Goal: Task Accomplishment & Management: Use online tool/utility

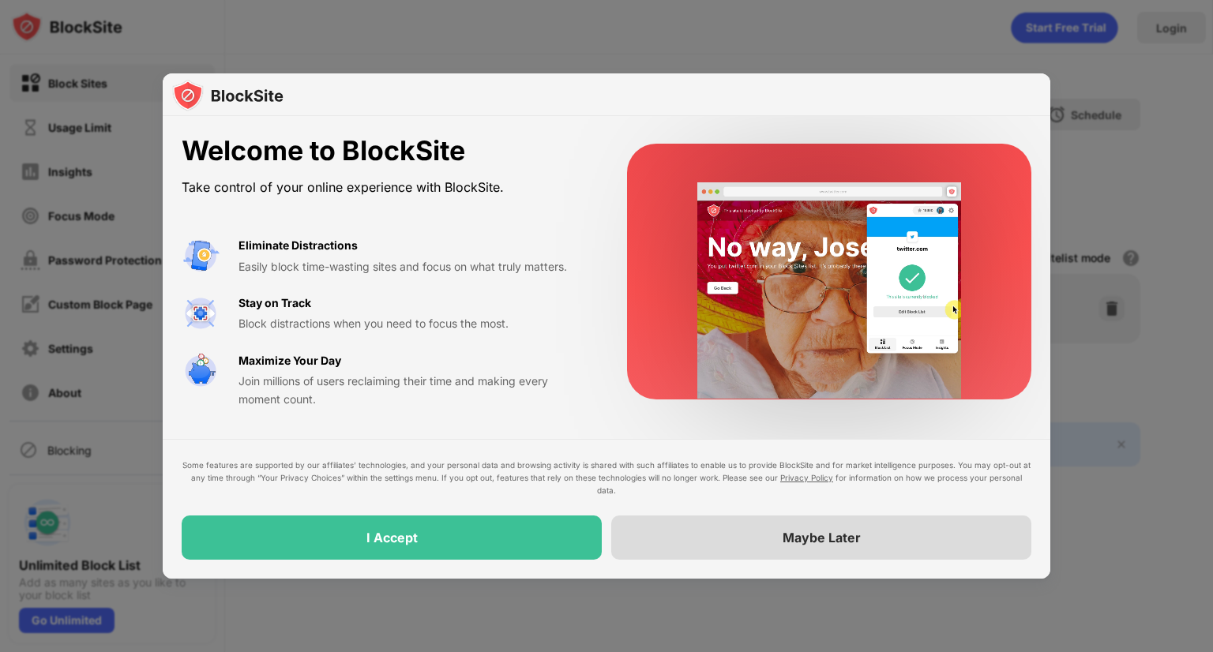
click at [663, 533] on div "Maybe Later" at bounding box center [821, 538] width 420 height 44
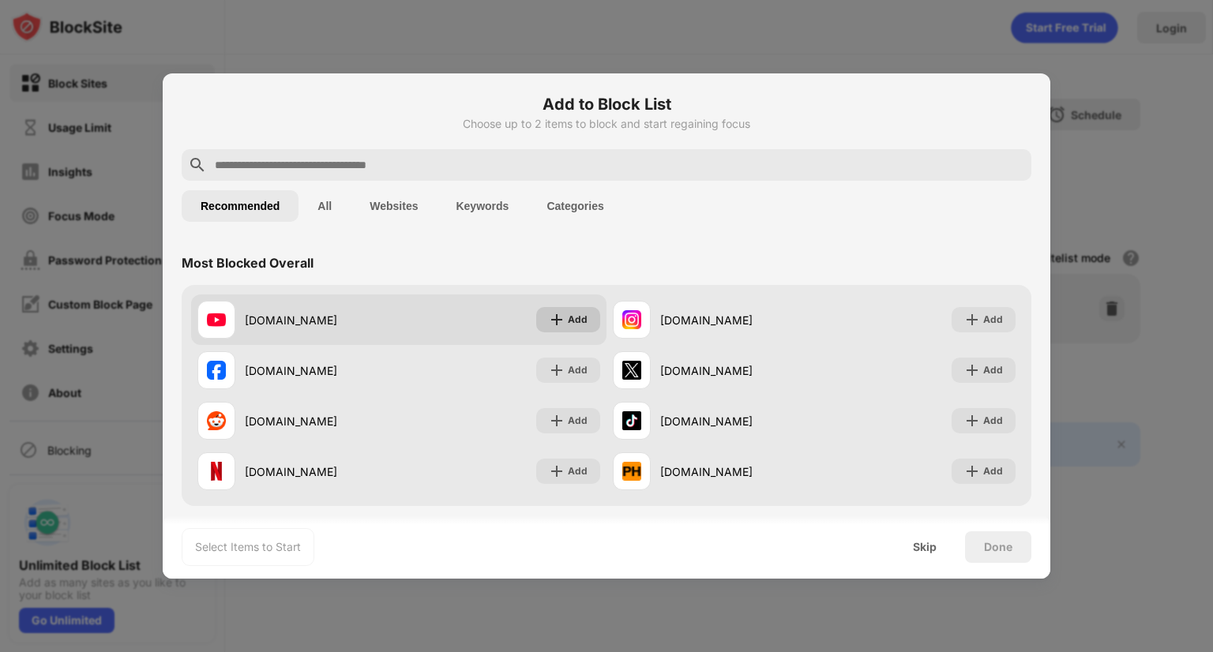
click at [556, 330] on div "Add" at bounding box center [568, 319] width 64 height 25
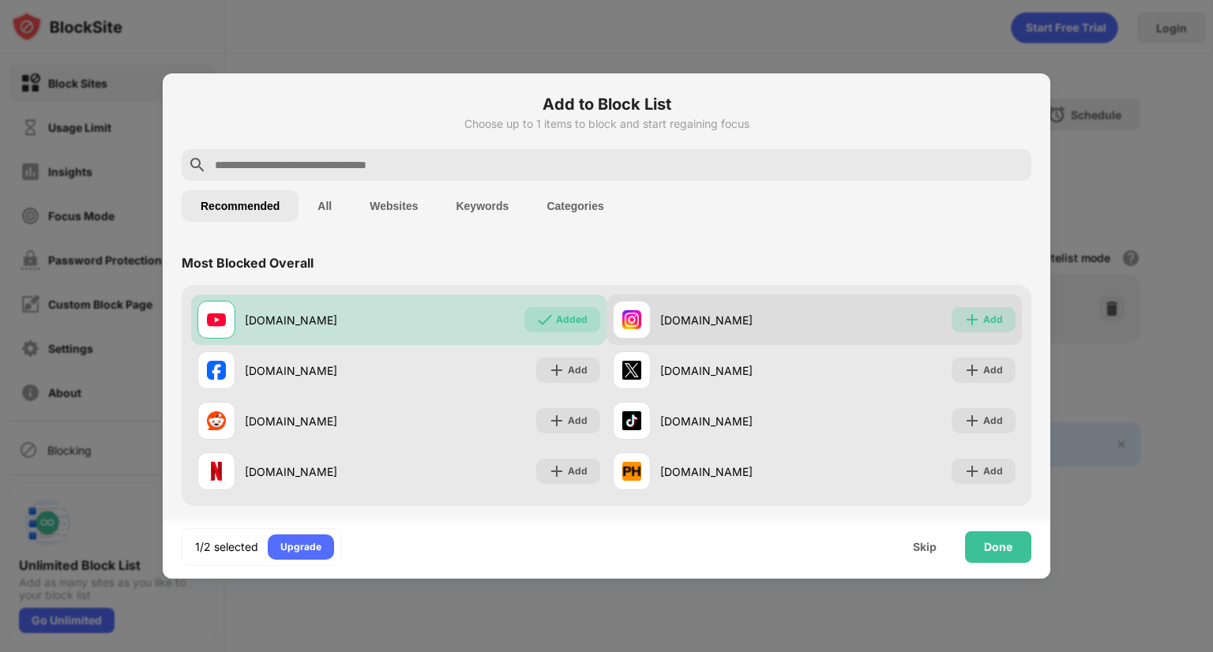
click at [969, 323] on div "Add" at bounding box center [984, 319] width 64 height 25
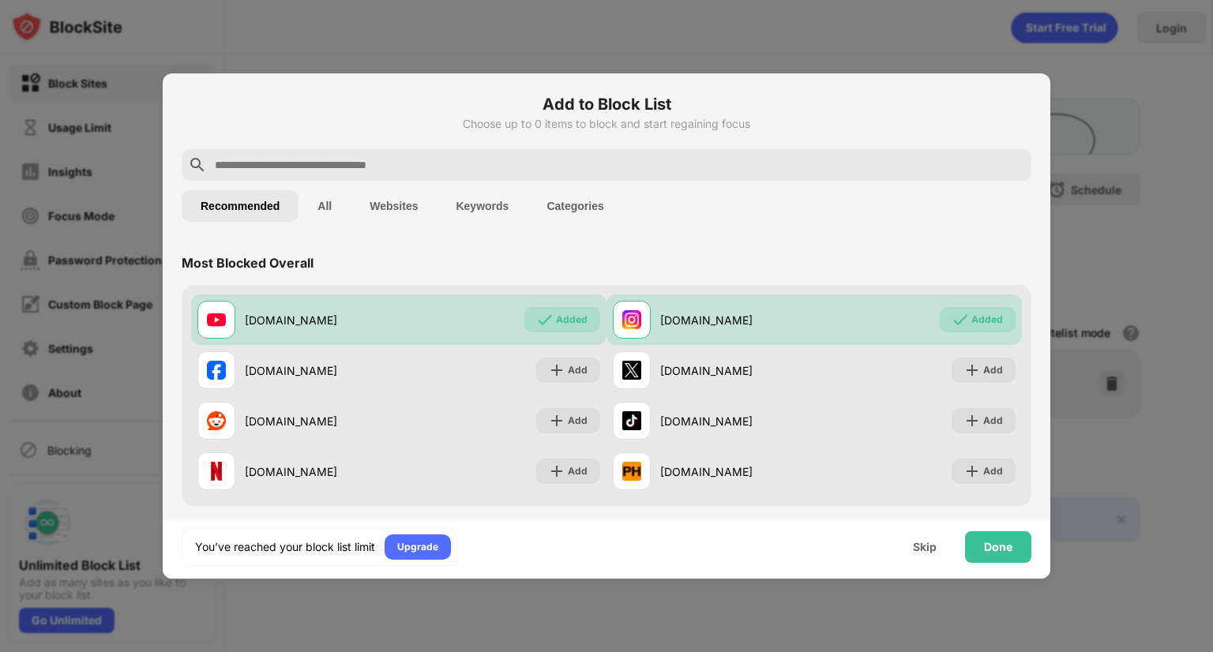
click at [423, 167] on input "text" at bounding box center [619, 165] width 812 height 19
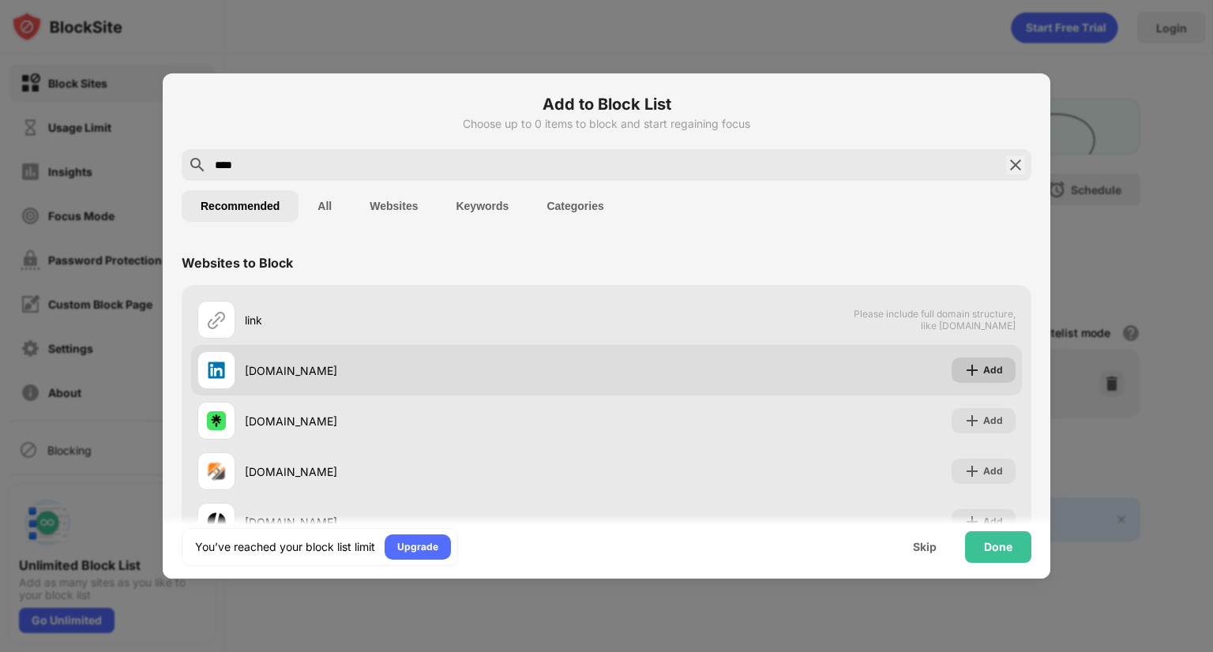
type input "****"
click at [988, 374] on div "Add" at bounding box center [993, 370] width 20 height 16
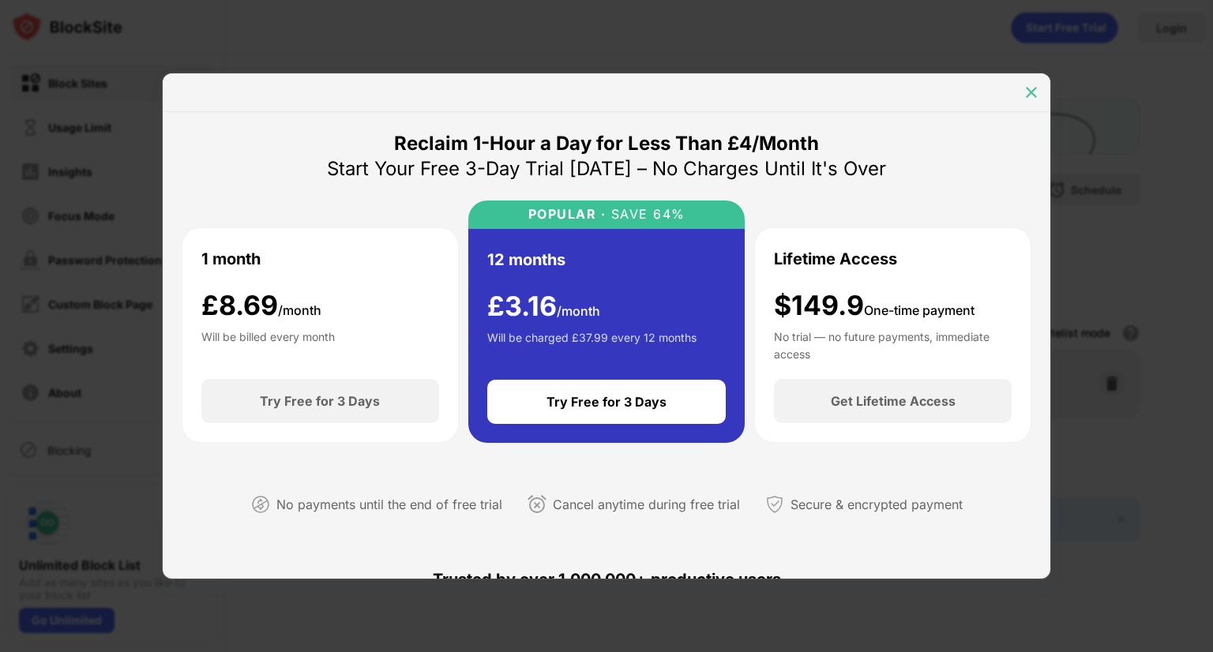
click at [1028, 93] on img at bounding box center [1031, 93] width 16 height 16
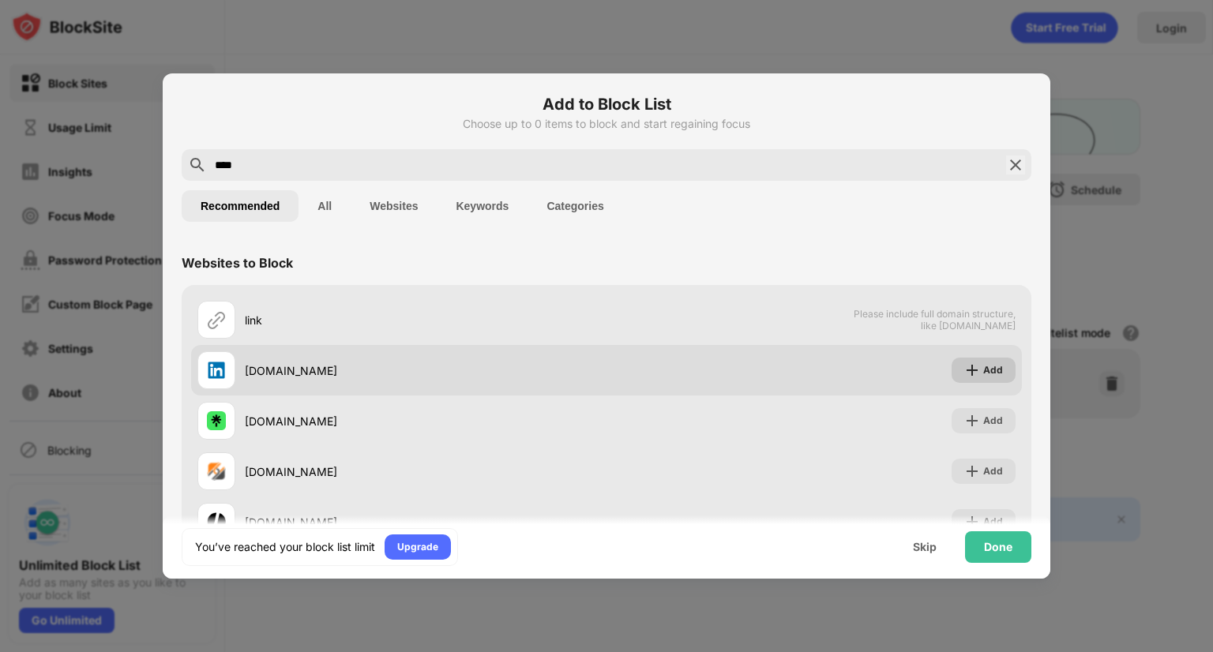
click at [967, 368] on img at bounding box center [972, 370] width 16 height 16
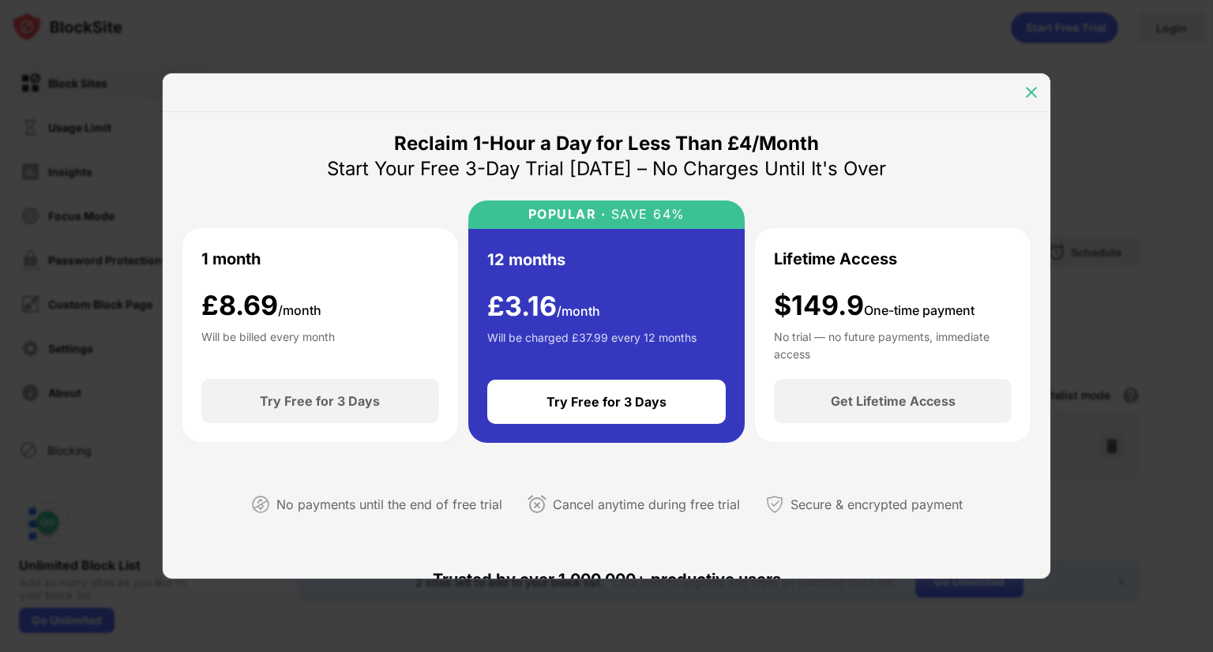
click at [1030, 89] on img at bounding box center [1031, 93] width 16 height 16
